Goal: Obtain resource: Download file/media

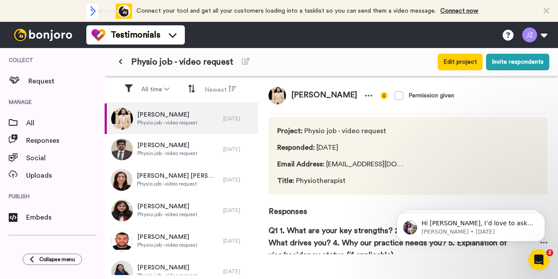
scroll to position [139, 0]
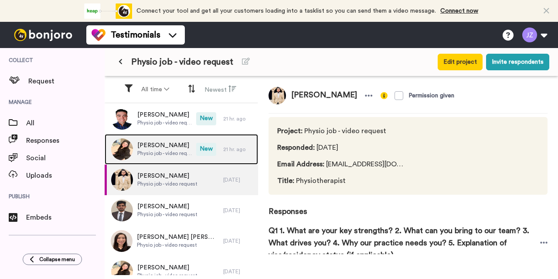
click at [165, 150] on span "Physio job - video request" at bounding box center [164, 153] width 55 height 7
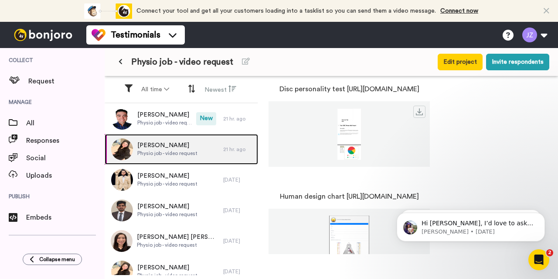
scroll to position [458, 0]
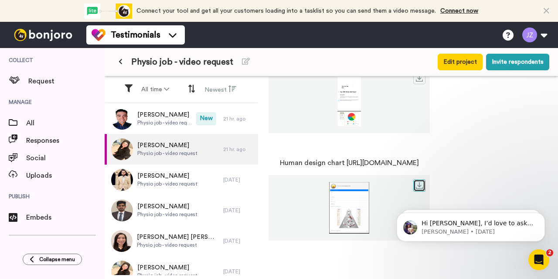
click at [423, 184] on icon at bounding box center [419, 185] width 7 height 7
click at [426, 82] on link at bounding box center [419, 78] width 12 height 12
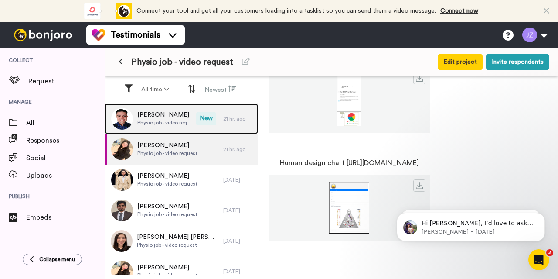
click at [163, 122] on span "Physio job - video request" at bounding box center [164, 122] width 55 height 7
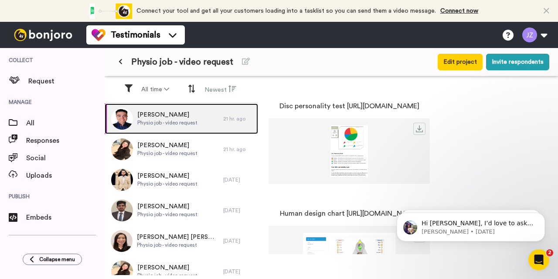
scroll to position [458, 0]
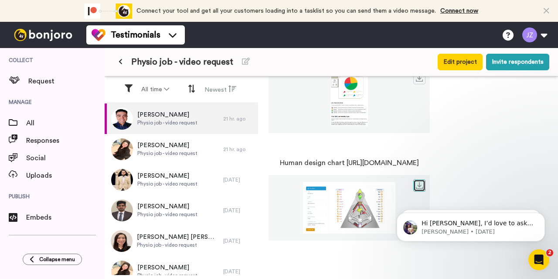
click at [423, 183] on icon at bounding box center [419, 185] width 7 height 7
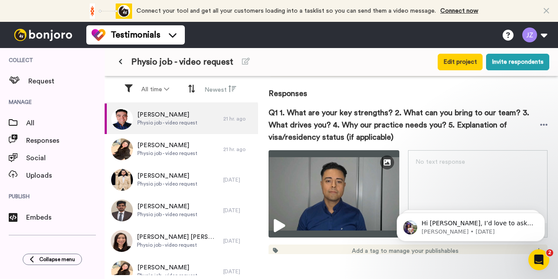
scroll to position [117, 0]
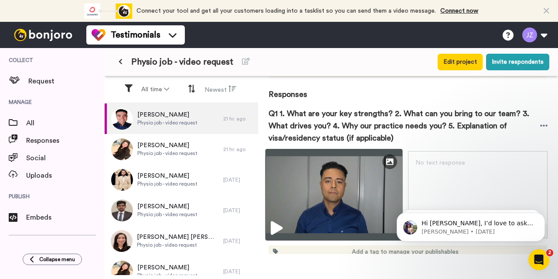
click at [283, 216] on img at bounding box center [334, 195] width 137 height 92
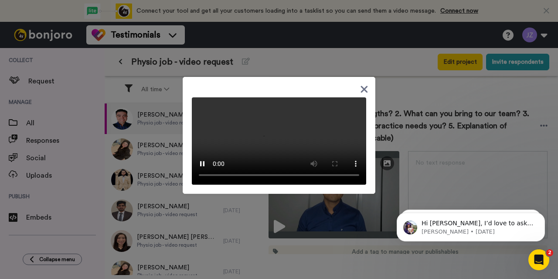
click at [275, 135] on video at bounding box center [279, 140] width 174 height 87
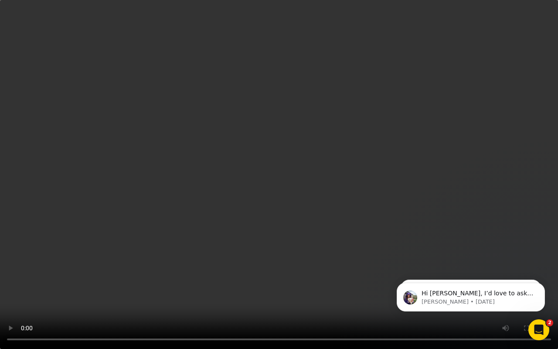
click at [405, 139] on video at bounding box center [279, 174] width 558 height 349
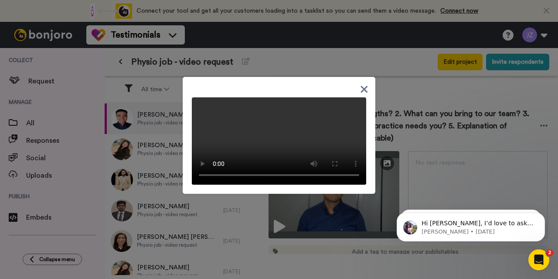
click at [361, 85] on icon at bounding box center [364, 88] width 7 height 7
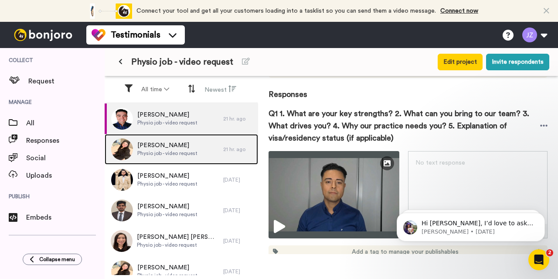
click at [157, 147] on span "[PERSON_NAME]" at bounding box center [167, 145] width 60 height 9
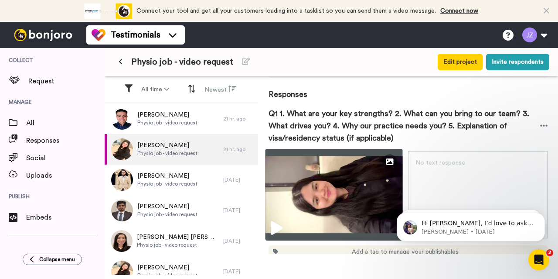
click at [308, 194] on img at bounding box center [334, 195] width 137 height 92
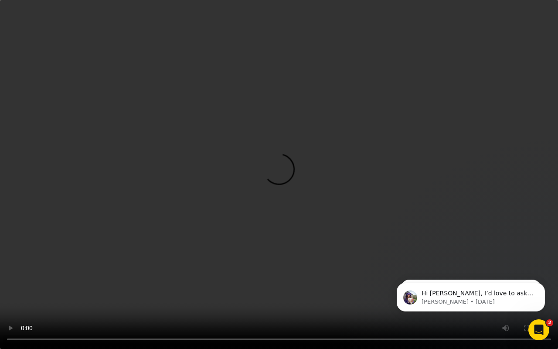
click at [380, 198] on video at bounding box center [279, 174] width 558 height 349
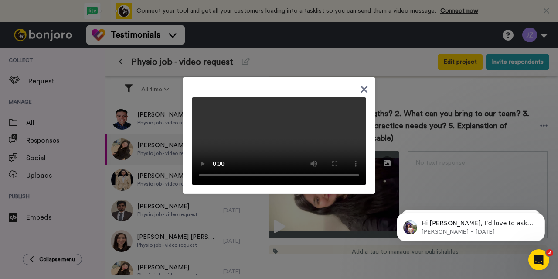
click at [281, 82] on div at bounding box center [279, 135] width 193 height 117
click at [361, 84] on icon at bounding box center [364, 89] width 8 height 11
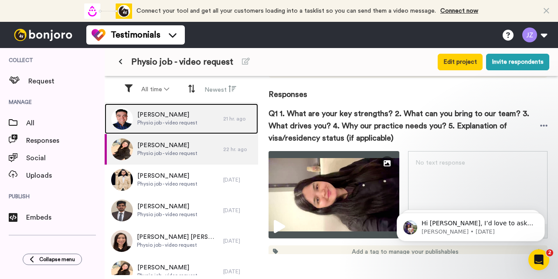
click at [168, 117] on span "[PERSON_NAME]" at bounding box center [167, 114] width 60 height 9
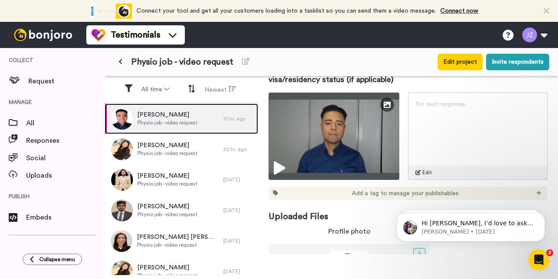
scroll to position [175, 0]
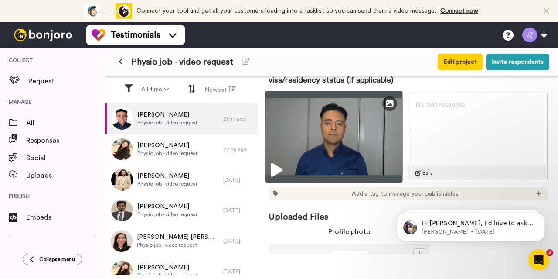
click at [329, 143] on img at bounding box center [334, 137] width 137 height 92
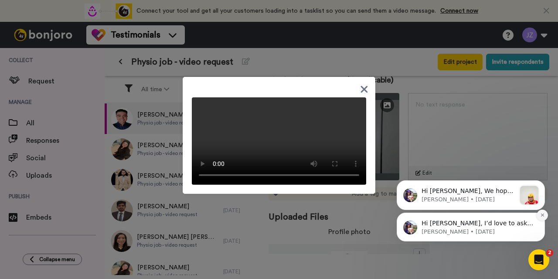
click at [542, 215] on icon "Dismiss notification" at bounding box center [542, 214] width 5 height 5
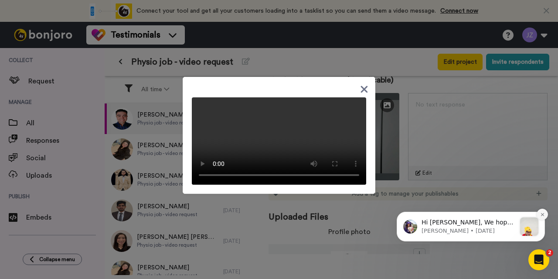
drag, startPoint x: 542, startPoint y: 244, endPoint x: 542, endPoint y: 215, distance: 28.3
click at [542, 215] on icon "Dismiss notification" at bounding box center [542, 213] width 3 height 3
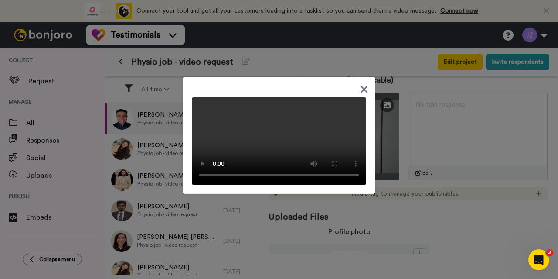
click at [302, 143] on video at bounding box center [279, 140] width 174 height 87
click at [279, 137] on video at bounding box center [279, 140] width 174 height 87
click at [361, 85] on icon at bounding box center [364, 88] width 7 height 7
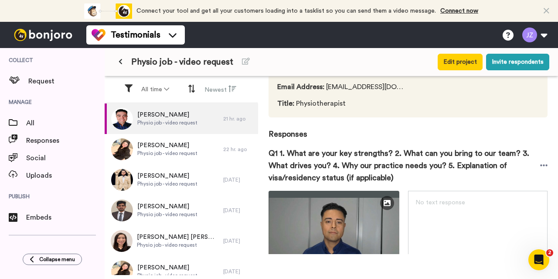
scroll to position [87, 0]
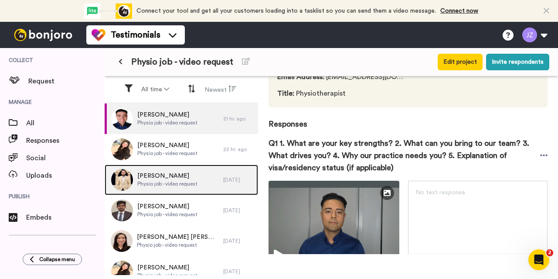
click at [177, 178] on span "[PERSON_NAME]" at bounding box center [167, 175] width 60 height 9
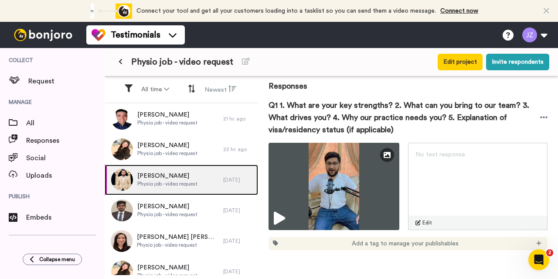
scroll to position [126, 0]
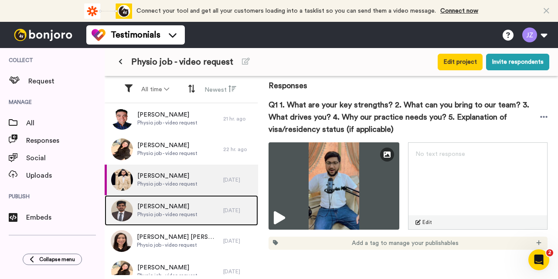
click at [177, 211] on span "Physio job - video request" at bounding box center [167, 214] width 60 height 7
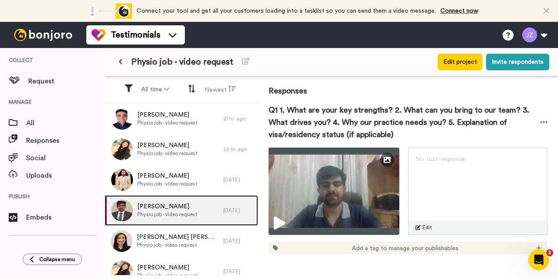
scroll to position [244, 0]
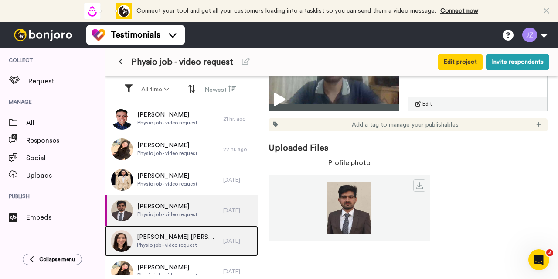
click at [160, 237] on span "[PERSON_NAME] [PERSON_NAME]" at bounding box center [178, 236] width 82 height 9
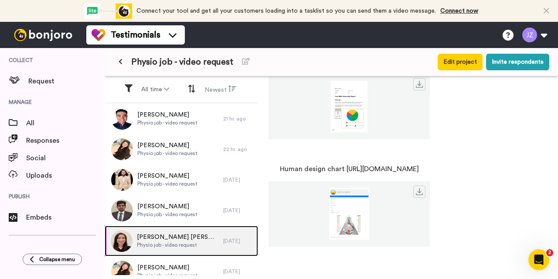
scroll to position [458, 0]
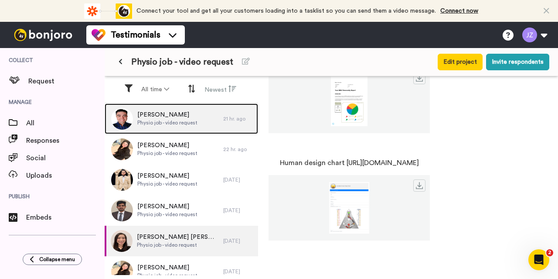
click at [166, 112] on span "[PERSON_NAME]" at bounding box center [167, 114] width 60 height 9
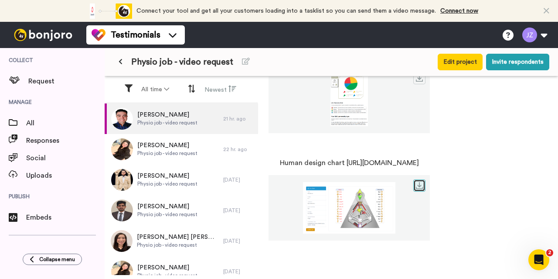
click at [423, 185] on icon at bounding box center [419, 185] width 7 height 7
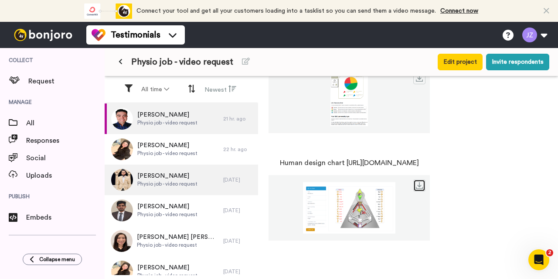
scroll to position [121, 0]
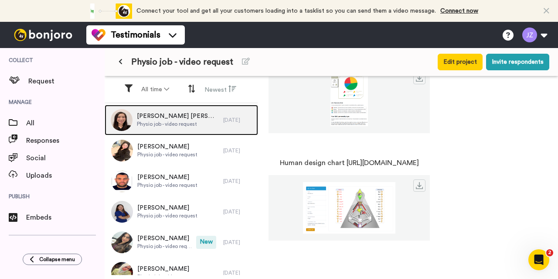
click at [173, 130] on div "[PERSON_NAME] [PERSON_NAME] Physio job - video request" at bounding box center [164, 120] width 119 height 31
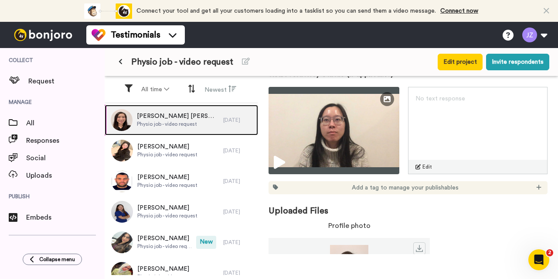
scroll to position [181, 0]
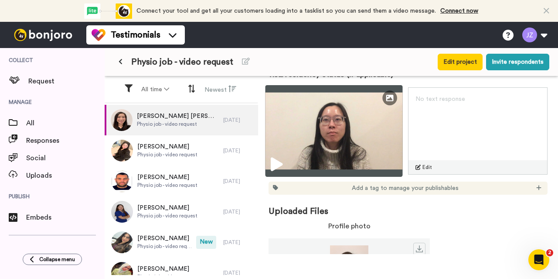
click at [292, 146] on img at bounding box center [334, 131] width 137 height 92
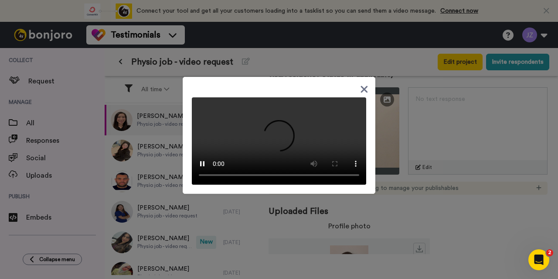
click at [361, 84] on icon at bounding box center [364, 89] width 8 height 11
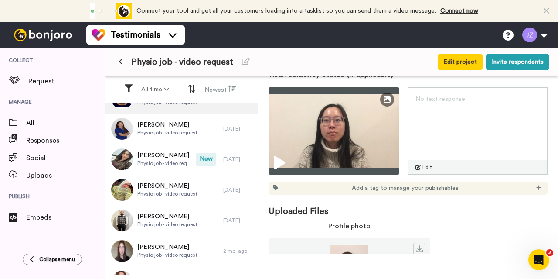
scroll to position [205, 0]
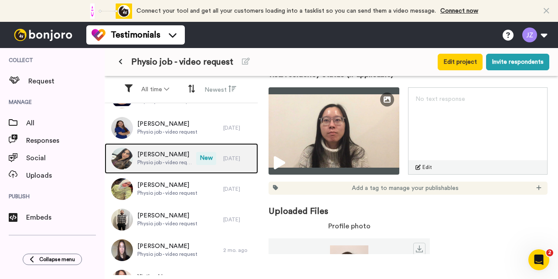
click at [169, 163] on span "Physio job - video request" at bounding box center [164, 162] width 55 height 7
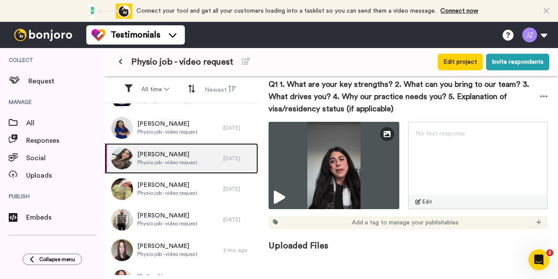
scroll to position [130, 0]
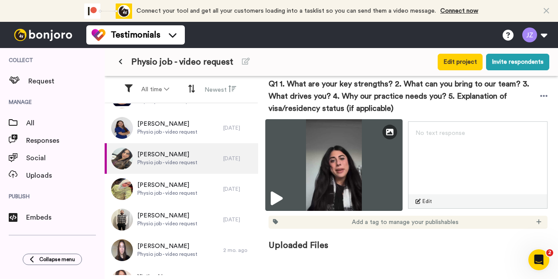
click at [327, 175] on img at bounding box center [334, 165] width 137 height 92
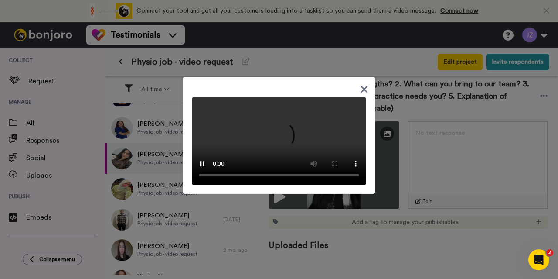
scroll to position [41, 0]
click at [315, 182] on video at bounding box center [279, 140] width 174 height 87
click at [361, 85] on icon at bounding box center [364, 88] width 7 height 7
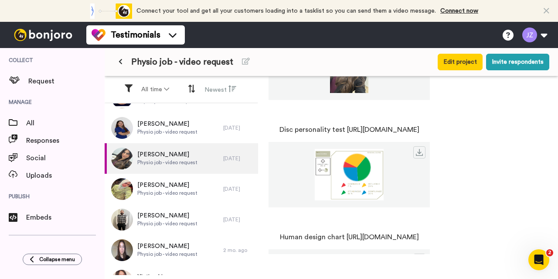
scroll to position [442, 0]
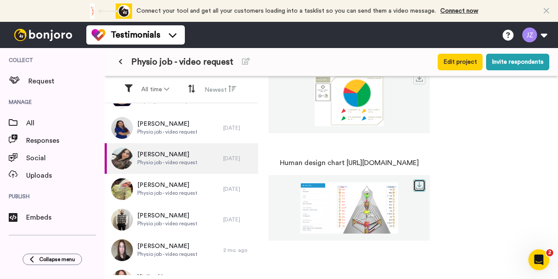
click at [423, 183] on icon at bounding box center [419, 185] width 7 height 7
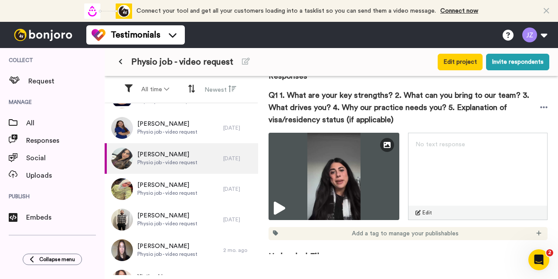
scroll to position [118, 0]
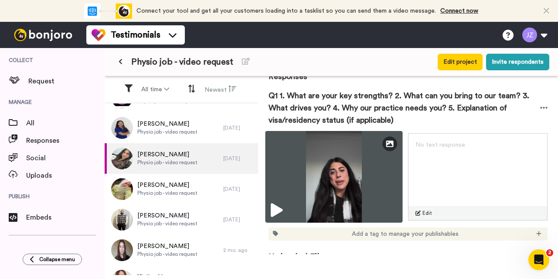
click at [314, 164] on img at bounding box center [334, 177] width 137 height 92
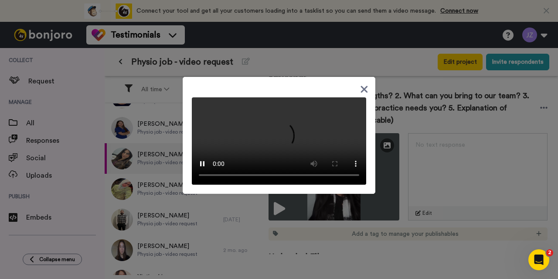
scroll to position [45, 0]
click at [278, 184] on video at bounding box center [279, 140] width 174 height 87
click at [361, 85] on icon at bounding box center [364, 88] width 7 height 7
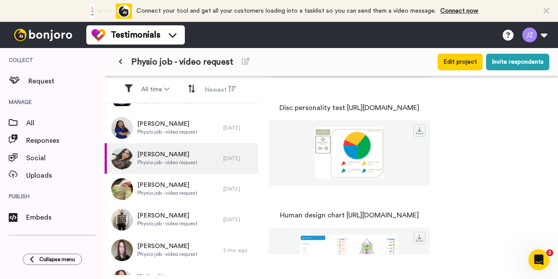
scroll to position [391, 0]
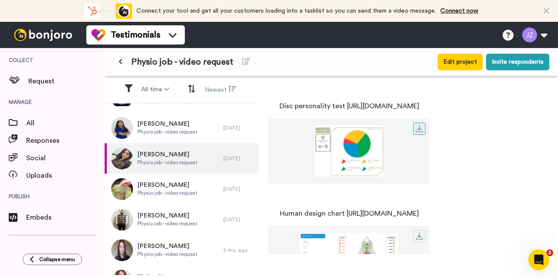
click at [411, 159] on img at bounding box center [349, 150] width 161 height 51
click at [423, 128] on icon at bounding box center [419, 128] width 7 height 7
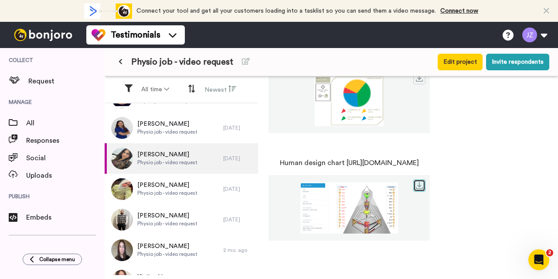
click at [423, 186] on icon at bounding box center [419, 185] width 7 height 7
click at [400, 201] on img at bounding box center [349, 207] width 161 height 51
click at [423, 184] on icon at bounding box center [419, 185] width 7 height 7
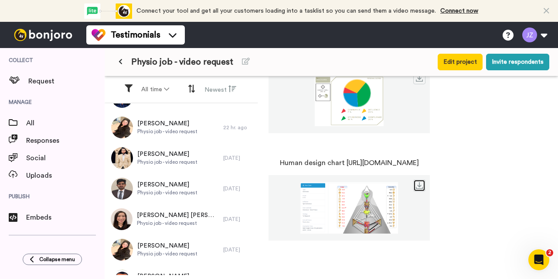
scroll to position [0, 0]
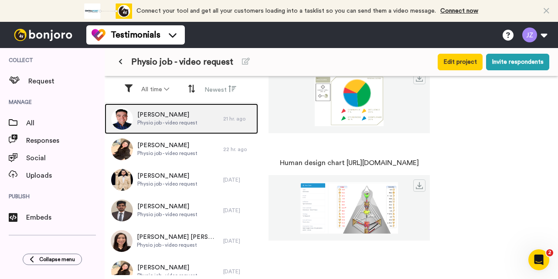
click at [170, 123] on span "Physio job - video request" at bounding box center [167, 122] width 60 height 7
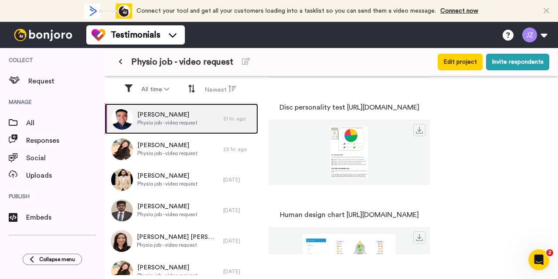
scroll to position [458, 0]
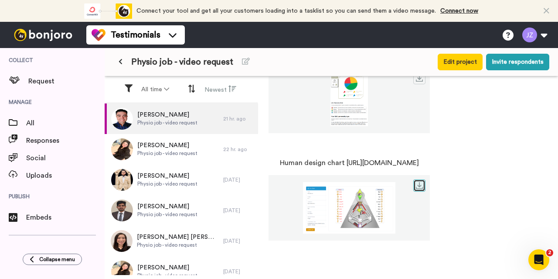
click at [423, 187] on icon at bounding box center [419, 185] width 7 height 7
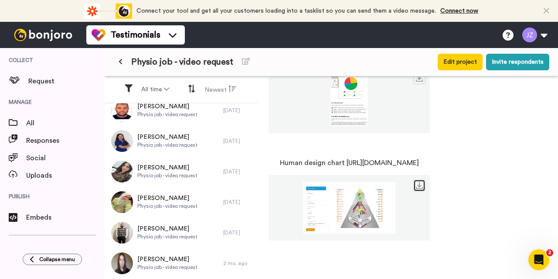
scroll to position [192, 0]
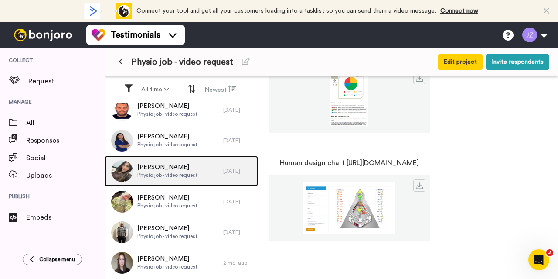
click at [170, 171] on span "Physio job - video request" at bounding box center [167, 174] width 60 height 7
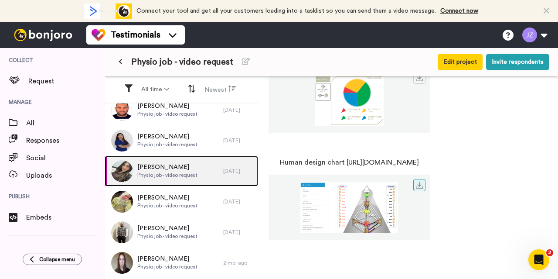
scroll to position [442, 0]
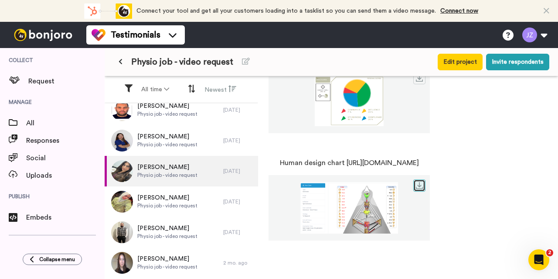
click at [423, 185] on icon at bounding box center [419, 185] width 7 height 7
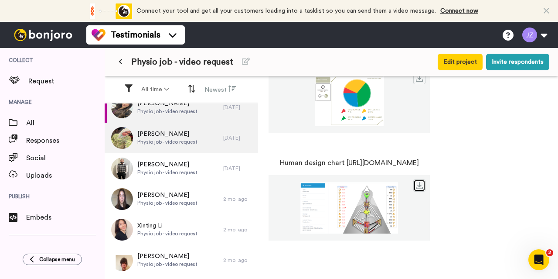
scroll to position [257, 0]
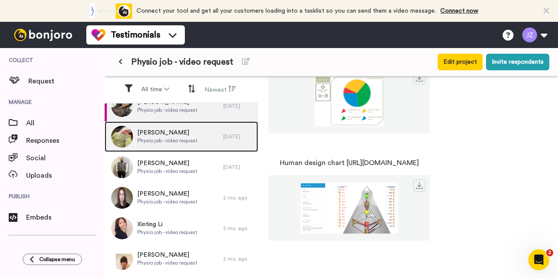
click at [160, 136] on span "[PERSON_NAME]" at bounding box center [167, 132] width 60 height 9
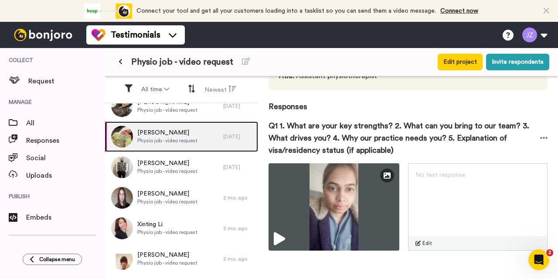
scroll to position [136, 0]
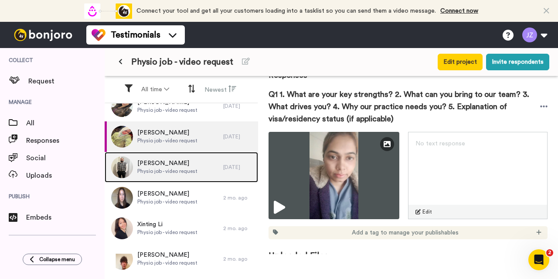
click at [173, 168] on span "Physio job - video request" at bounding box center [167, 170] width 60 height 7
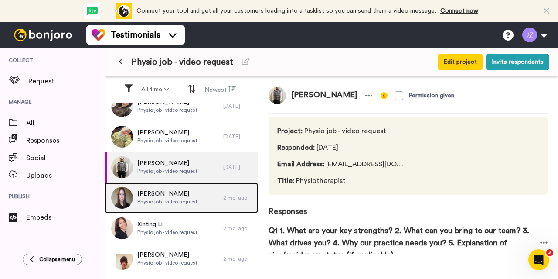
click at [174, 194] on span "[PERSON_NAME]" at bounding box center [167, 193] width 60 height 9
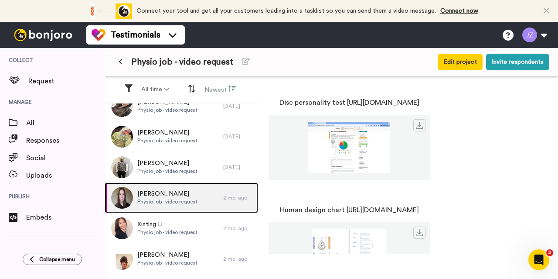
scroll to position [458, 0]
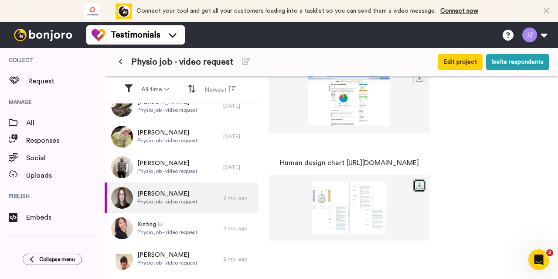
click at [423, 186] on icon at bounding box center [419, 185] width 7 height 7
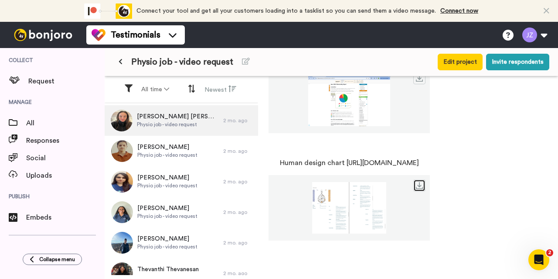
scroll to position [556, 0]
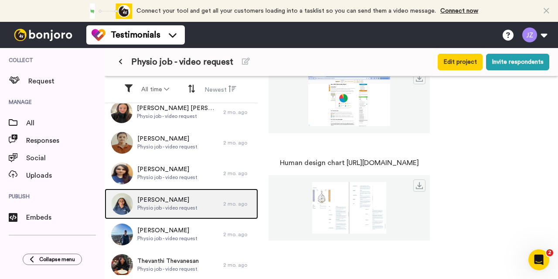
click at [171, 198] on span "[PERSON_NAME]" at bounding box center [167, 199] width 60 height 9
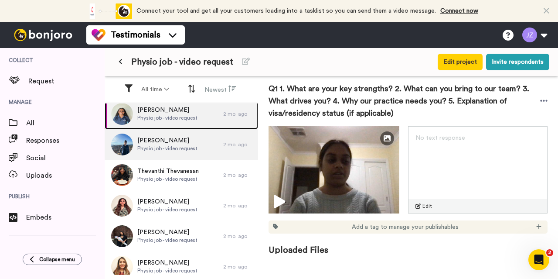
scroll to position [713, 0]
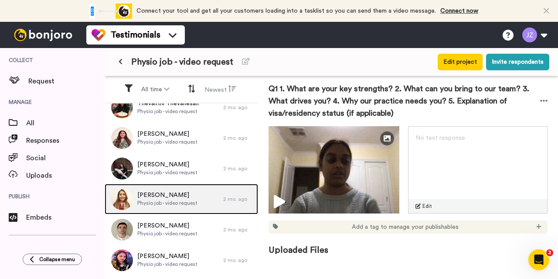
click at [165, 195] on span "[PERSON_NAME]" at bounding box center [167, 195] width 60 height 9
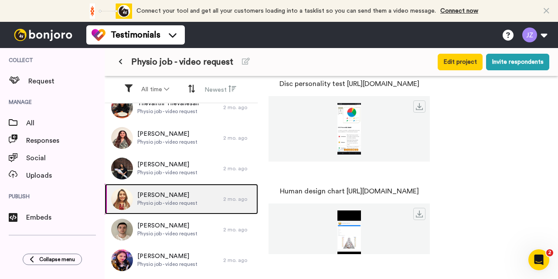
scroll to position [458, 0]
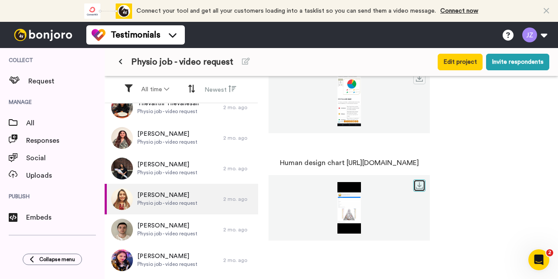
click at [423, 188] on icon at bounding box center [419, 185] width 7 height 7
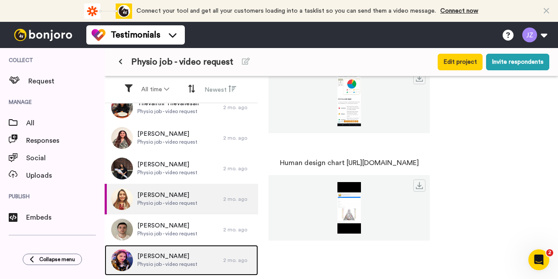
click at [188, 259] on span "[PERSON_NAME]" at bounding box center [167, 256] width 60 height 9
